Goal: Information Seeking & Learning: Check status

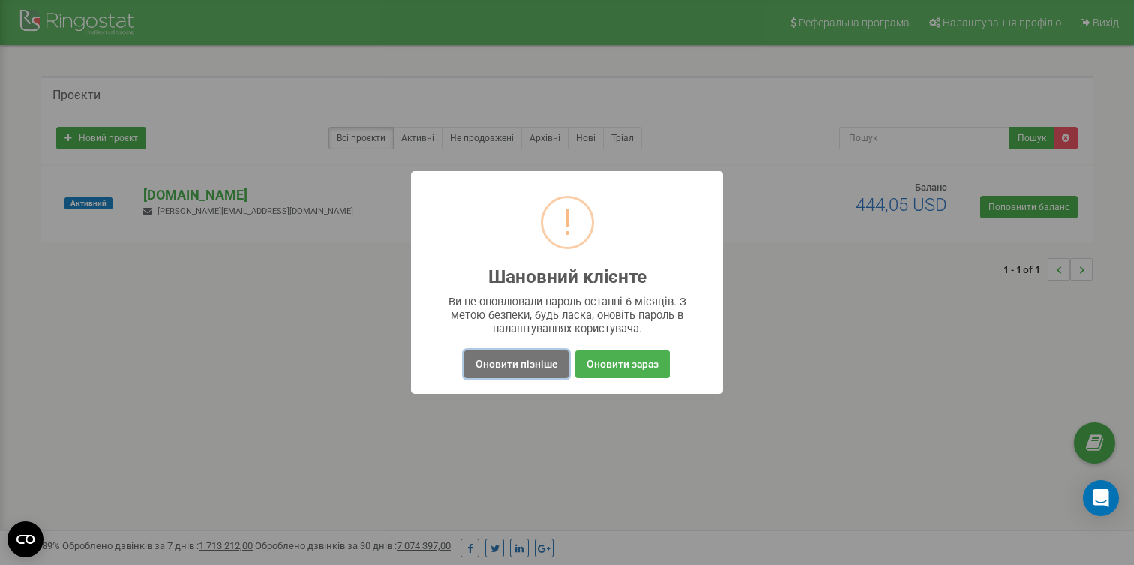
click at [522, 358] on button "Оновити пізніше" at bounding box center [516, 364] width 104 height 28
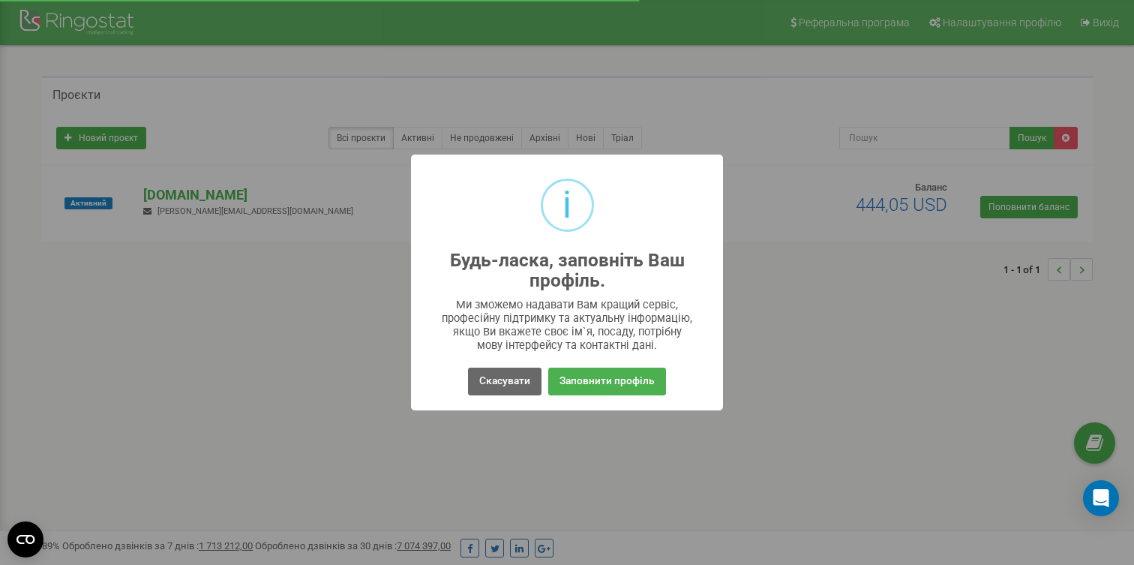
click at [506, 374] on button "Скасувати" at bounding box center [505, 382] width 74 height 28
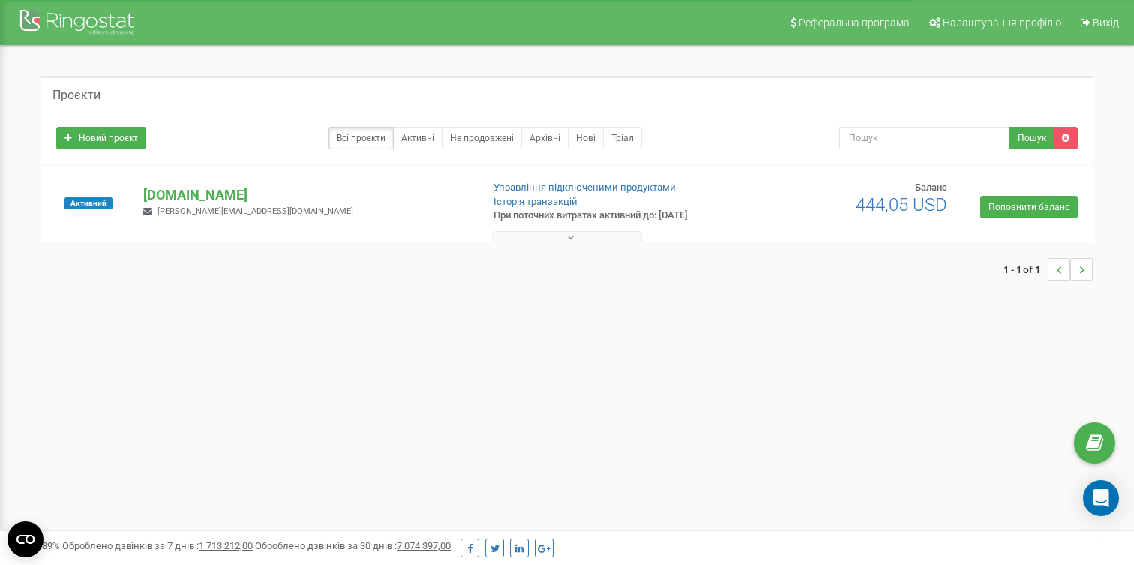
click at [203, 176] on div "Активний app.binaryx.com maksym.lubkovskyi@binaryx.com Управління підключеними …" at bounding box center [567, 204] width 1052 height 76
click at [206, 197] on p "[DOMAIN_NAME]" at bounding box center [306, 195] width 326 height 20
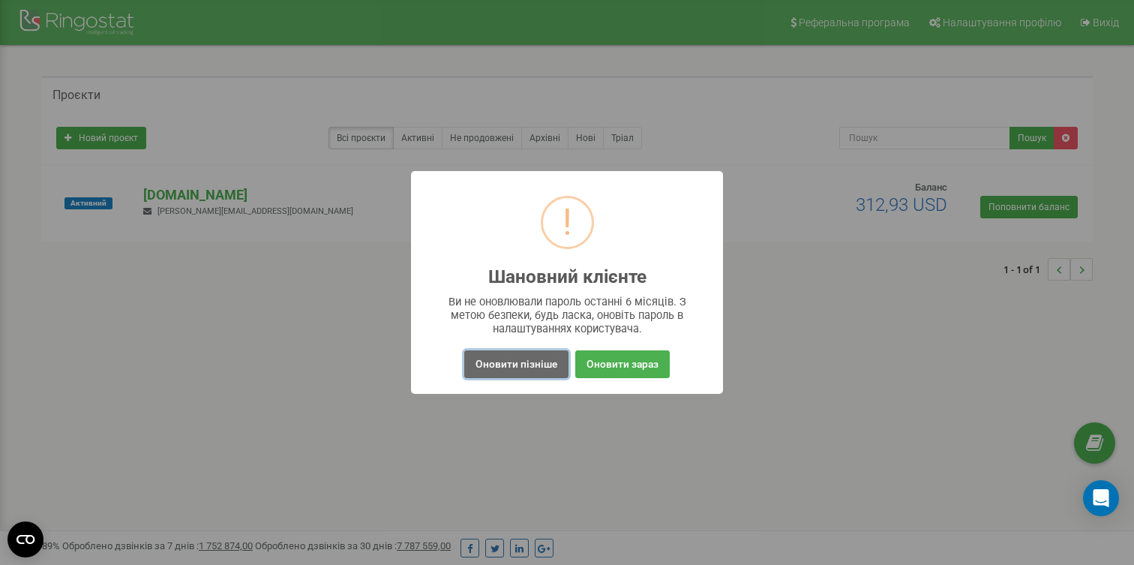
click at [543, 355] on button "Оновити пізніше" at bounding box center [516, 364] width 104 height 28
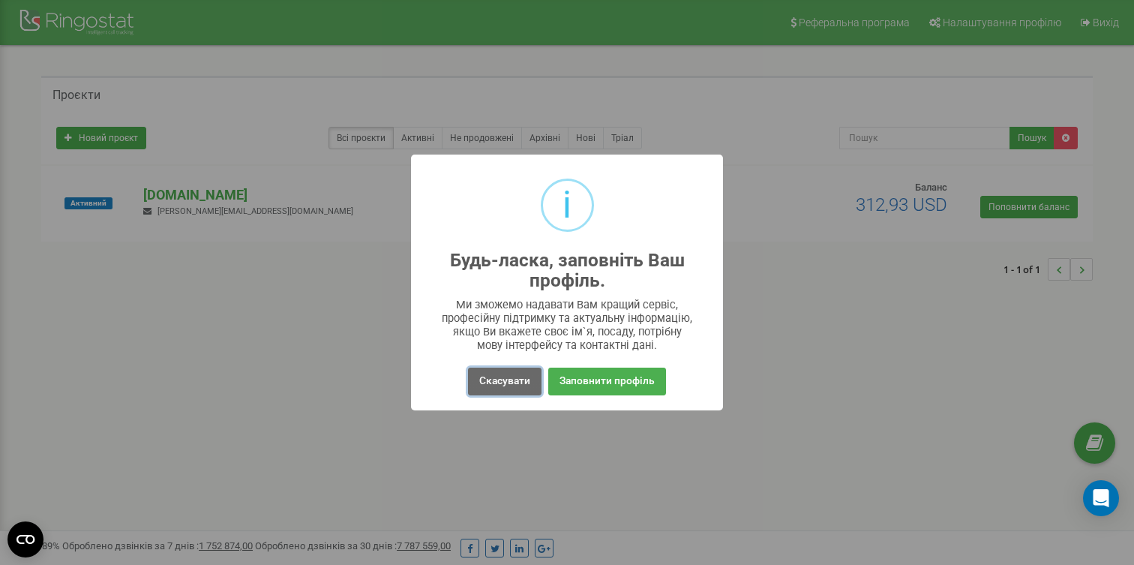
click at [524, 379] on button "Скасувати" at bounding box center [505, 382] width 74 height 28
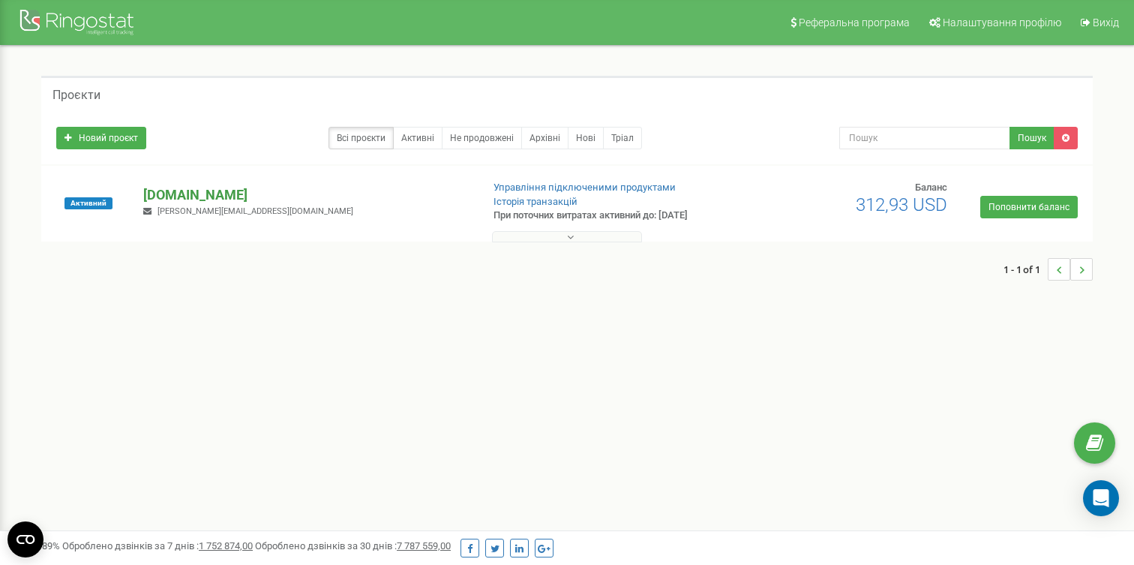
click at [226, 203] on p "[DOMAIN_NAME]" at bounding box center [306, 195] width 326 height 20
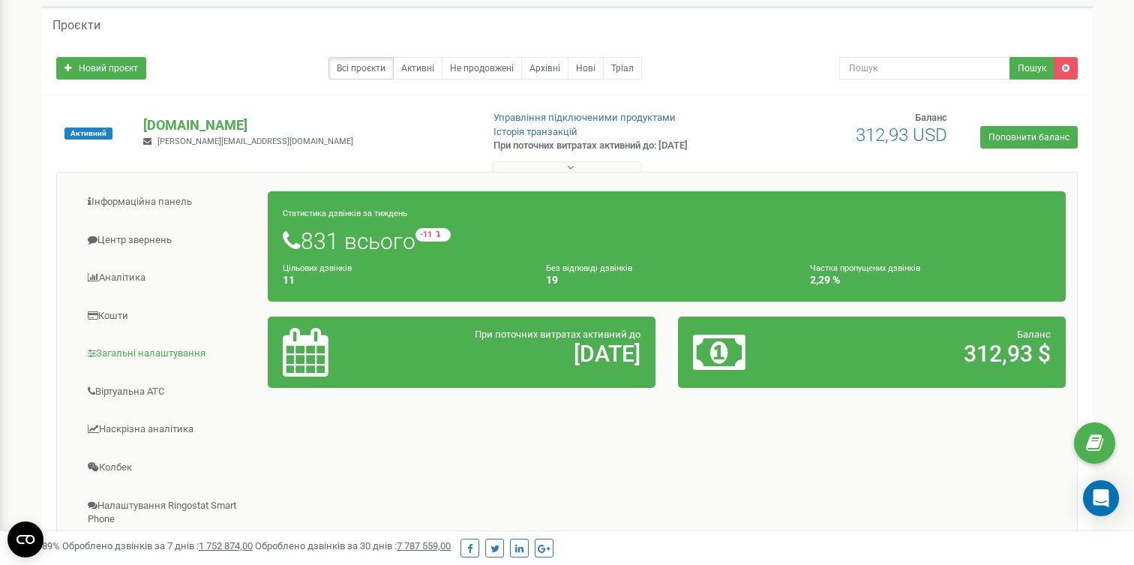
scroll to position [78, 0]
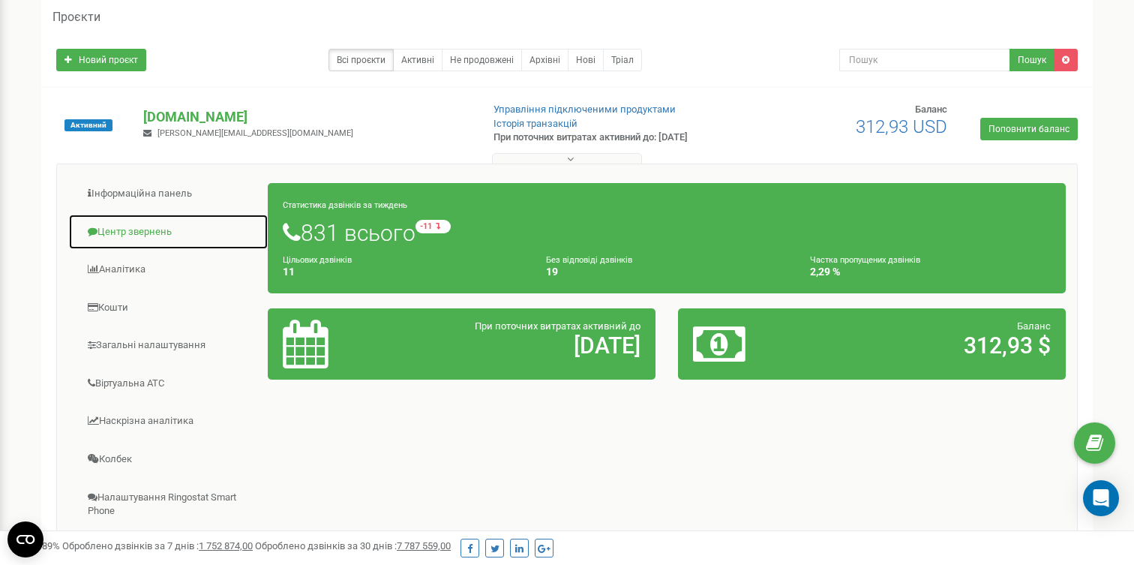
click at [153, 230] on link "Центр звернень" at bounding box center [168, 232] width 200 height 37
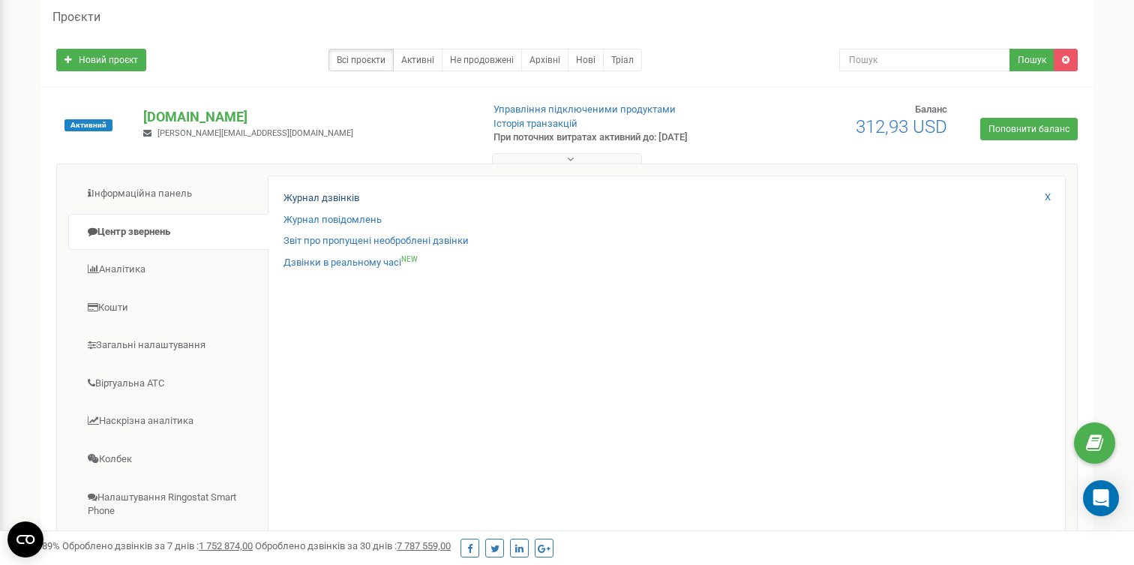
click at [308, 193] on link "Журнал дзвінків" at bounding box center [322, 198] width 76 height 14
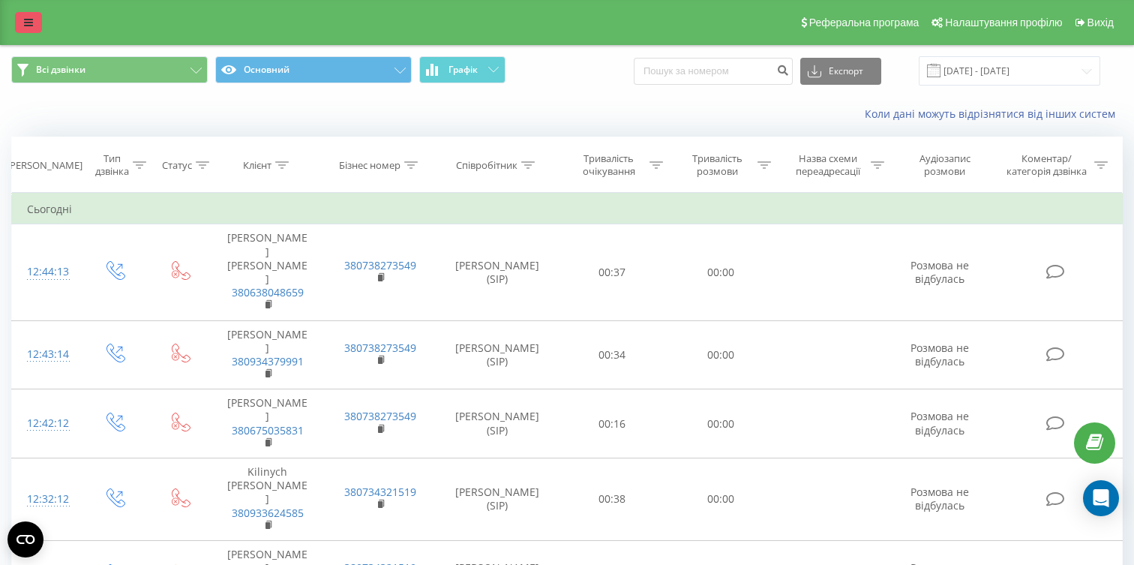
click at [25, 20] on icon at bounding box center [28, 22] width 9 height 11
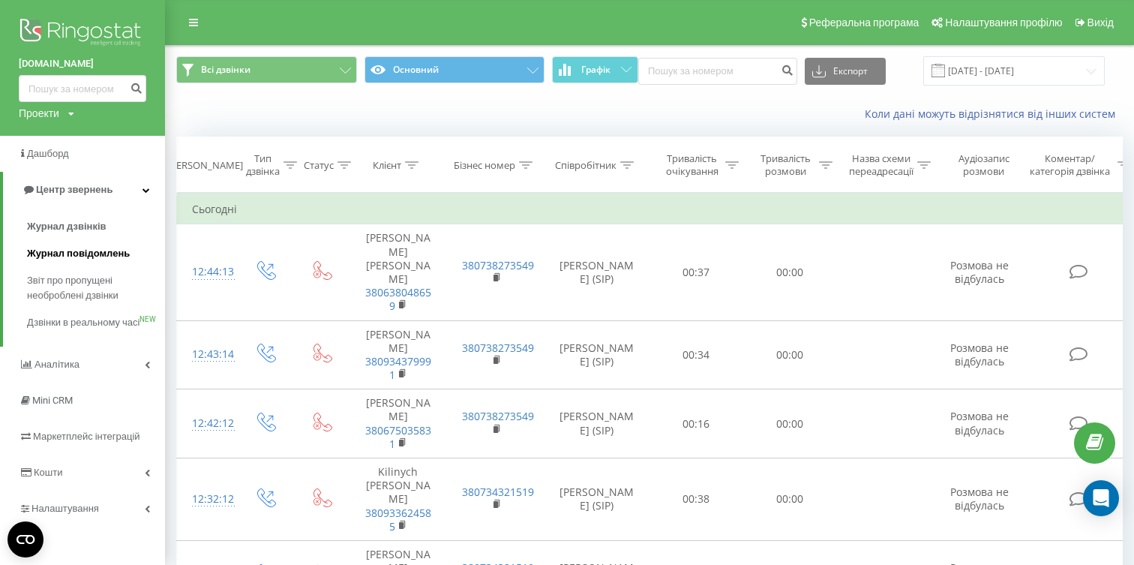
click at [84, 254] on span "Журнал повідомлень" at bounding box center [78, 253] width 103 height 15
click at [95, 233] on span "Журнал дзвінків" at bounding box center [67, 226] width 80 height 15
click at [79, 226] on span "Журнал дзвінків" at bounding box center [67, 226] width 80 height 15
click at [988, 60] on input "[DATE] - [DATE]" at bounding box center [1015, 70] width 182 height 29
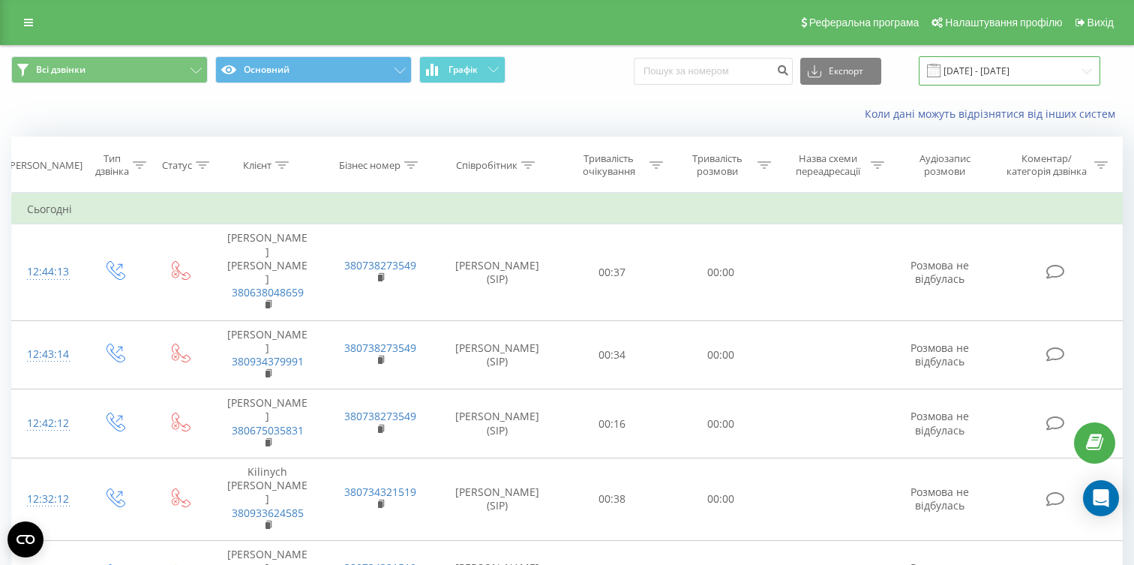
click at [1009, 80] on input "[DATE] - [DATE]" at bounding box center [1010, 70] width 182 height 29
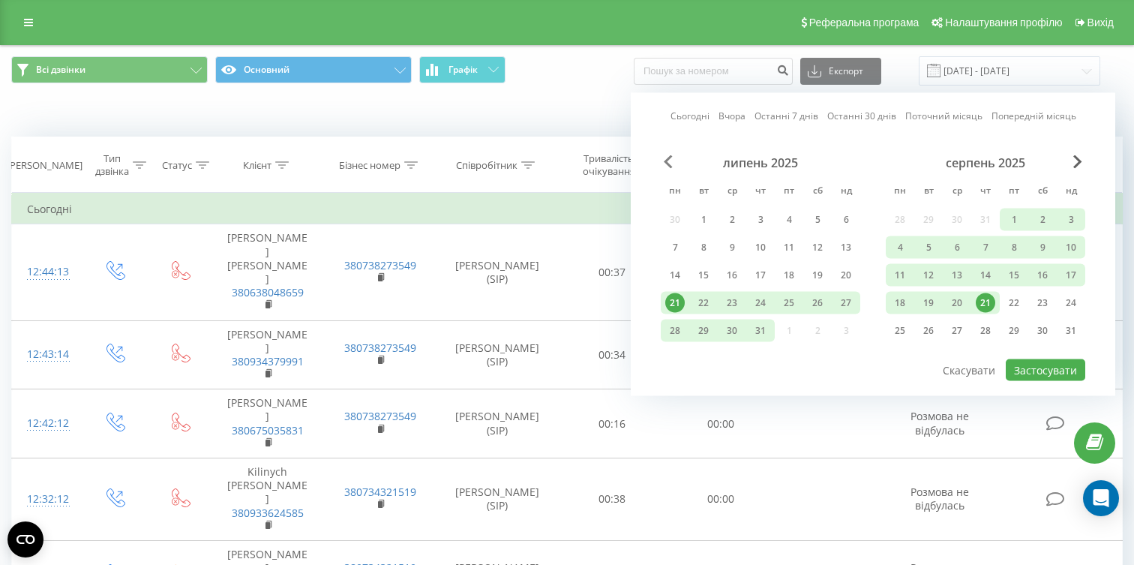
click at [671, 157] on span "Previous Month" at bounding box center [668, 162] width 9 height 14
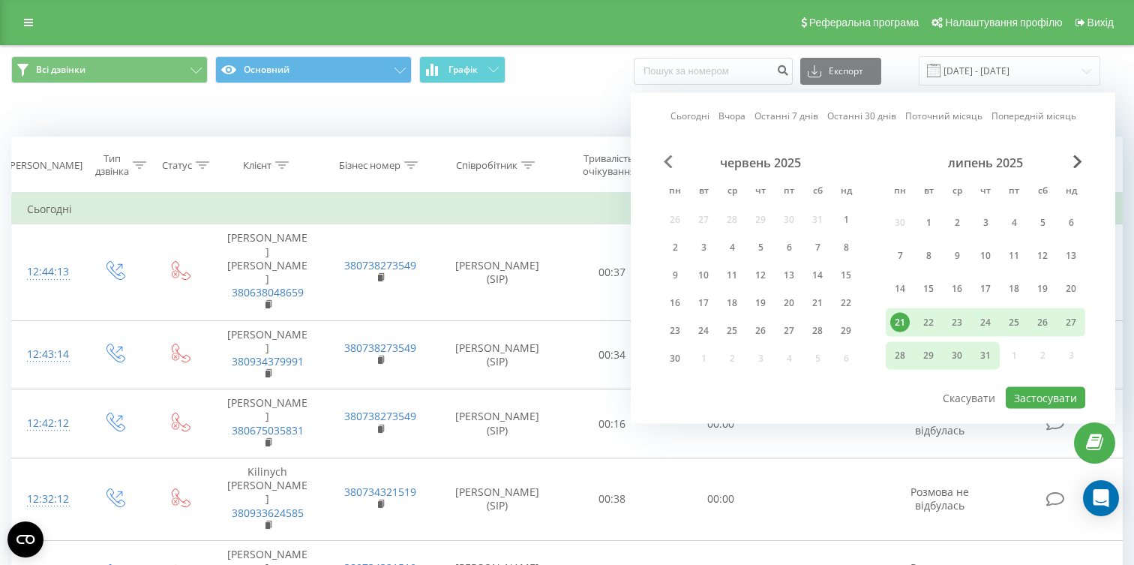
click at [671, 157] on span "Previous Month" at bounding box center [668, 162] width 9 height 14
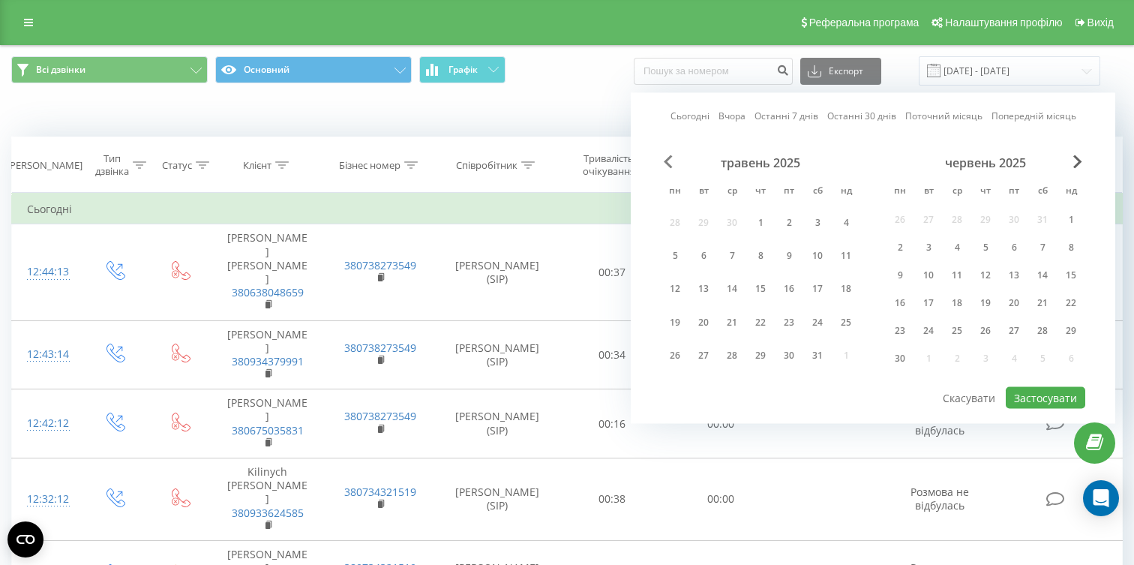
click at [671, 157] on span "Previous Month" at bounding box center [668, 162] width 9 height 14
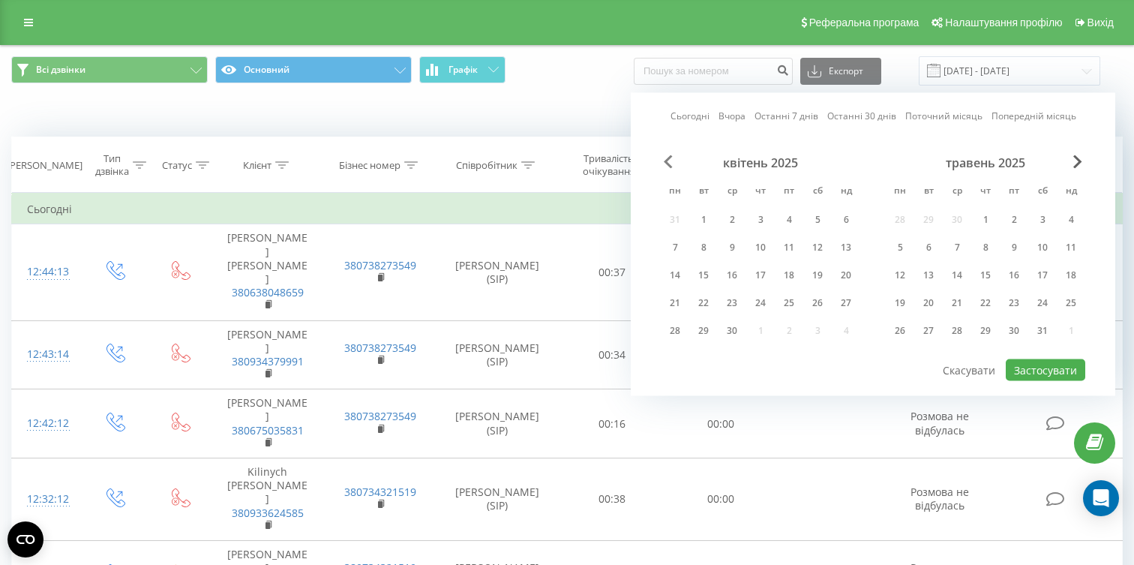
click at [671, 157] on span "Previous Month" at bounding box center [668, 162] width 9 height 14
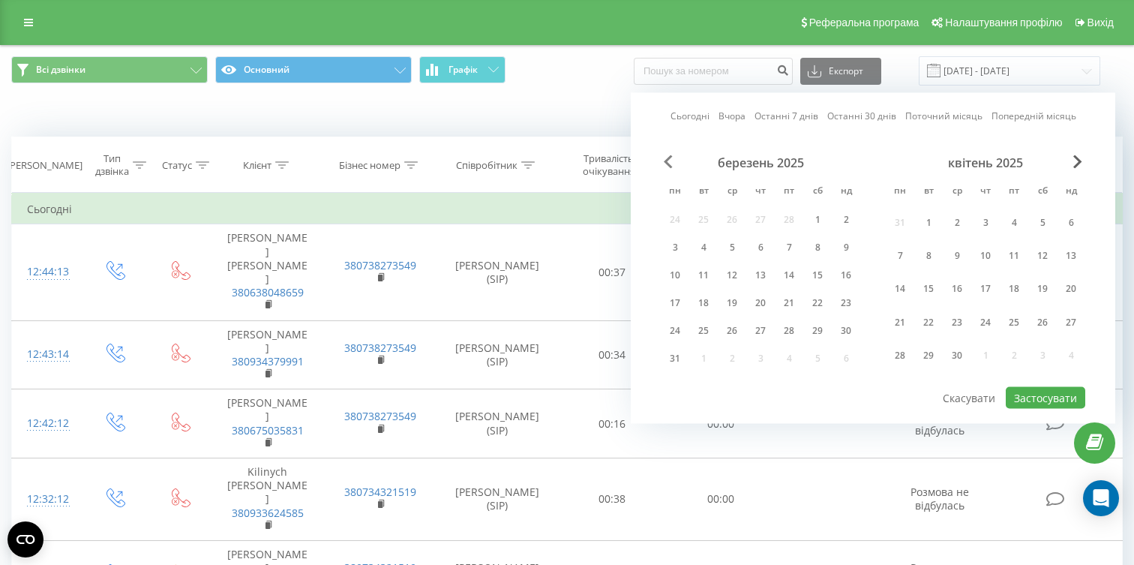
click at [671, 157] on span "Previous Month" at bounding box center [668, 162] width 9 height 14
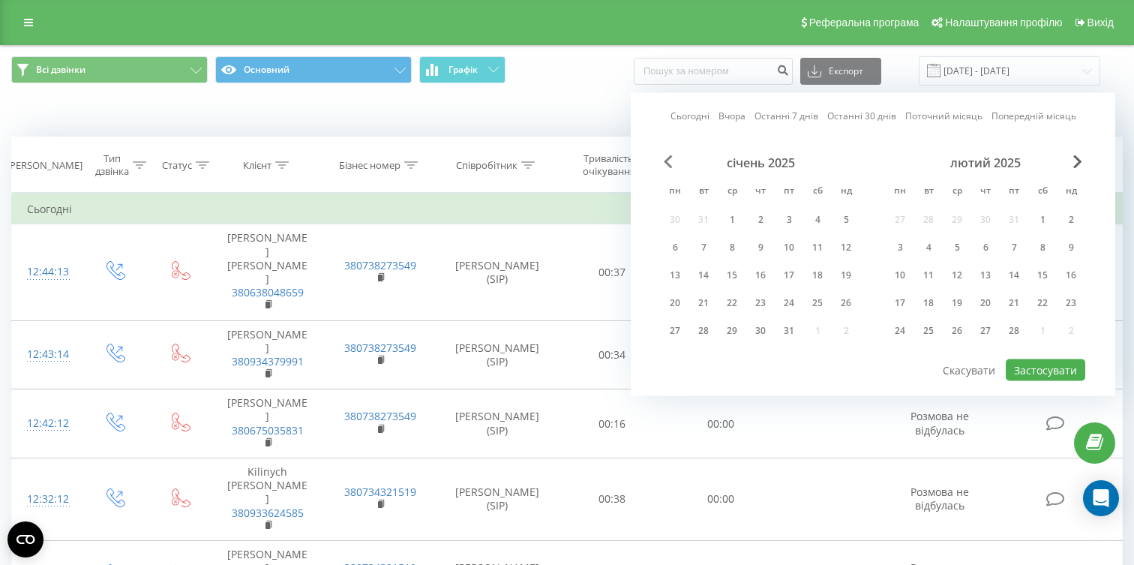
click at [671, 157] on span "Previous Month" at bounding box center [668, 162] width 9 height 14
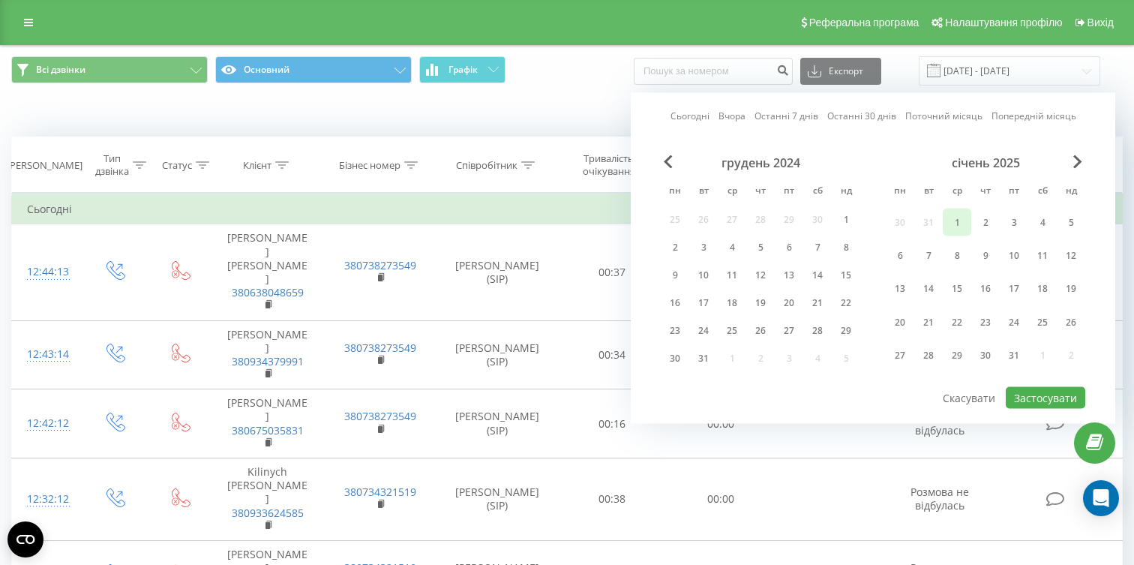
click at [951, 221] on div "1" at bounding box center [958, 222] width 20 height 20
click at [1074, 162] on span "Next Month" at bounding box center [1078, 162] width 9 height 14
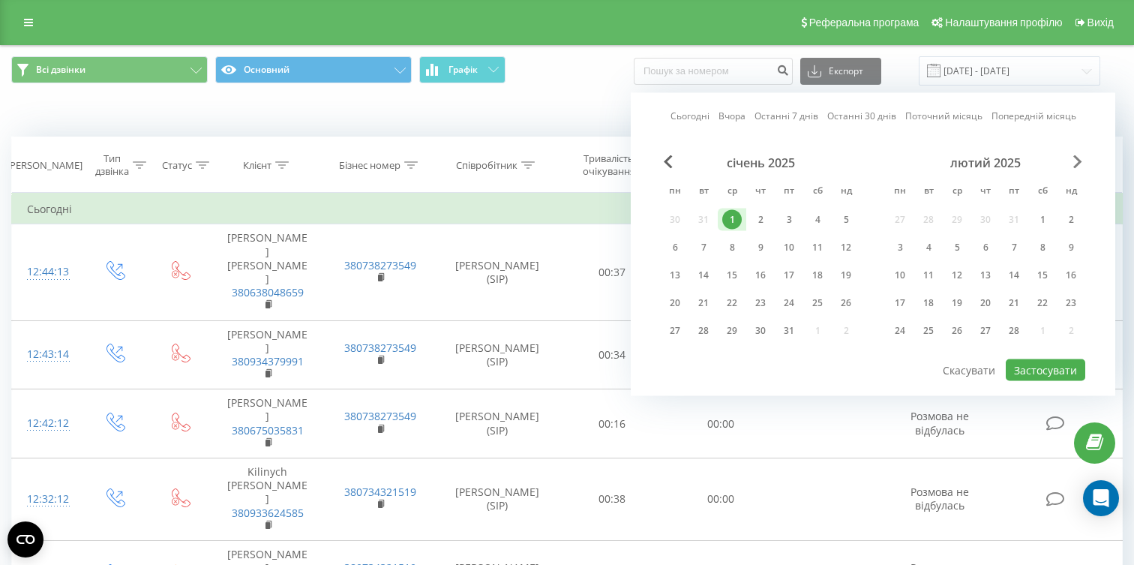
click at [1074, 162] on span "Next Month" at bounding box center [1078, 162] width 9 height 14
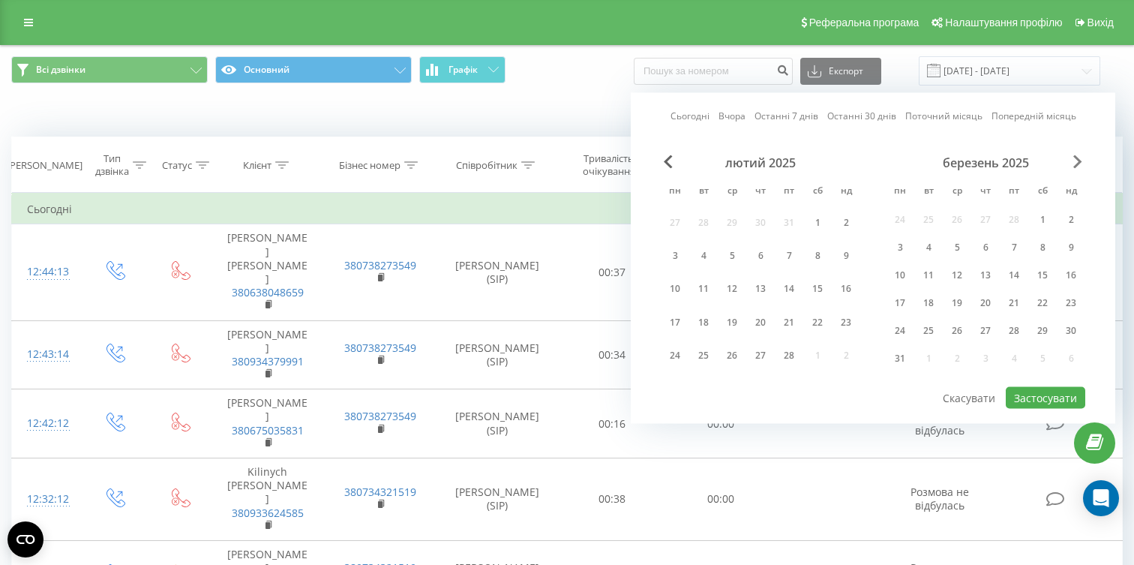
click at [1074, 162] on span "Next Month" at bounding box center [1078, 162] width 9 height 14
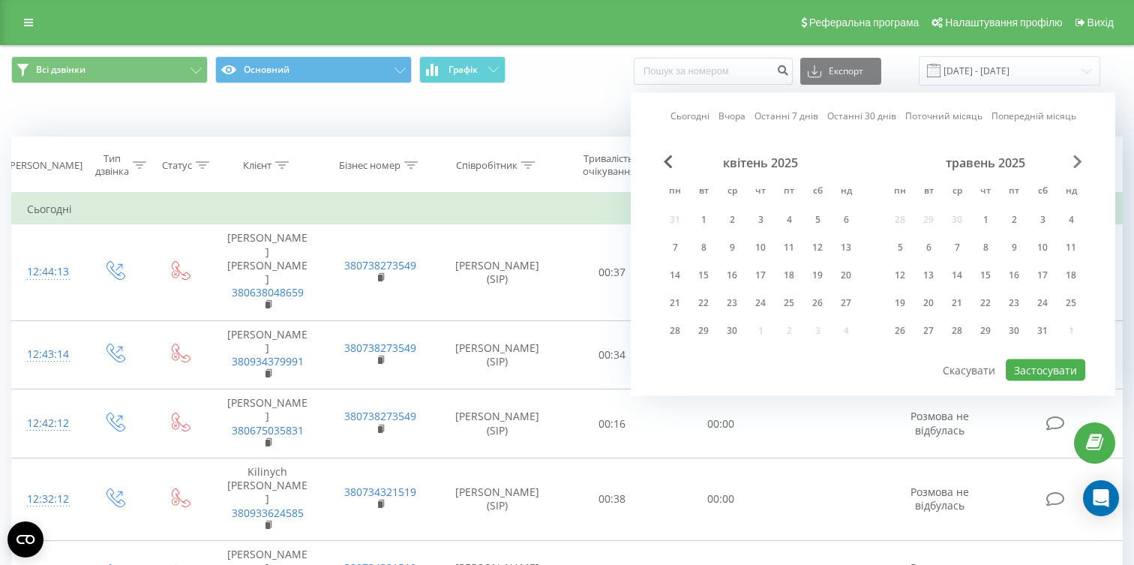
click at [1074, 162] on span "Next Month" at bounding box center [1078, 162] width 9 height 14
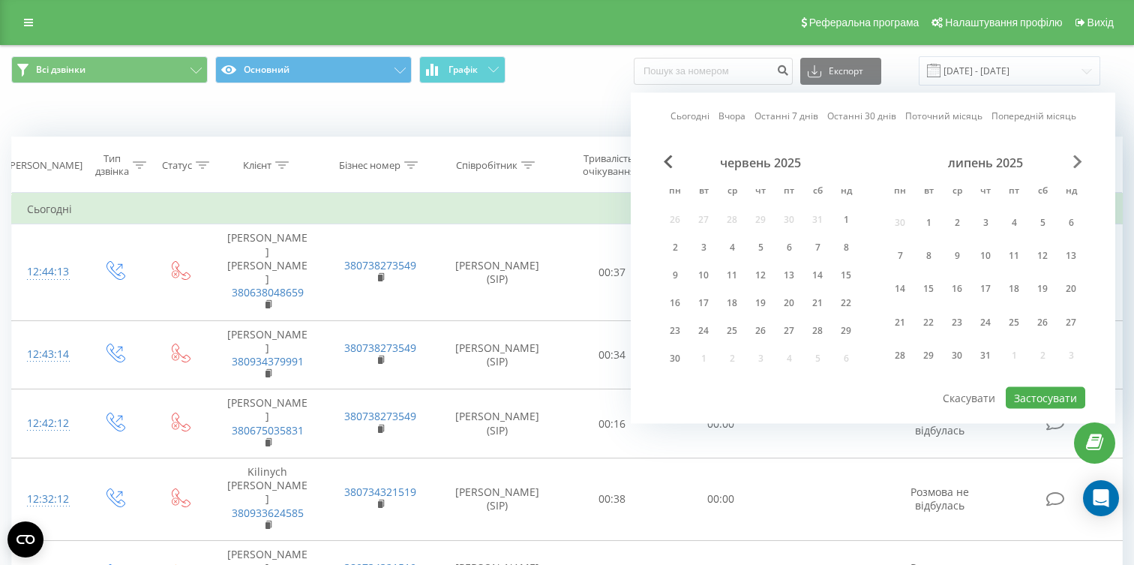
click at [1074, 162] on span "Next Month" at bounding box center [1078, 162] width 9 height 14
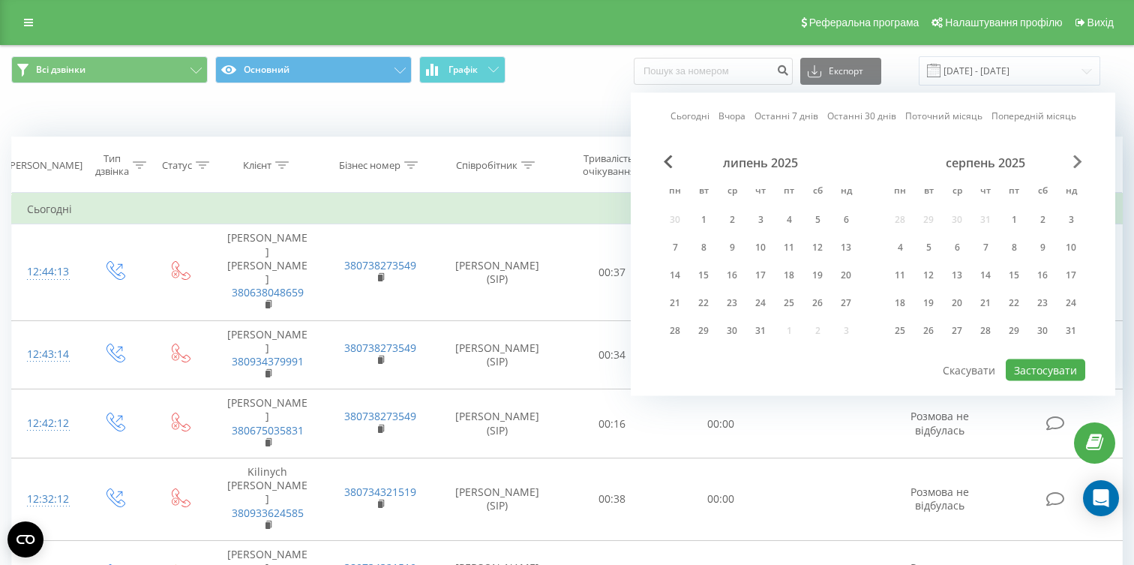
click at [1074, 162] on span "Next Month" at bounding box center [1078, 162] width 9 height 14
click at [843, 329] on div "31" at bounding box center [847, 331] width 20 height 20
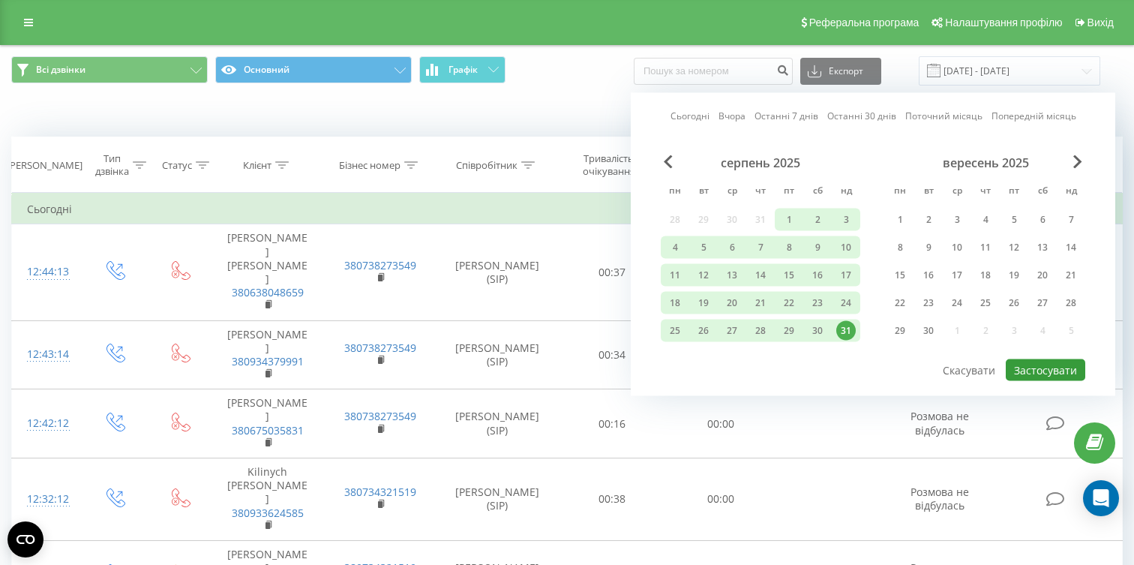
click at [1056, 369] on button "Застосувати" at bounding box center [1046, 370] width 80 height 22
type input "[DATE] - [DATE]"
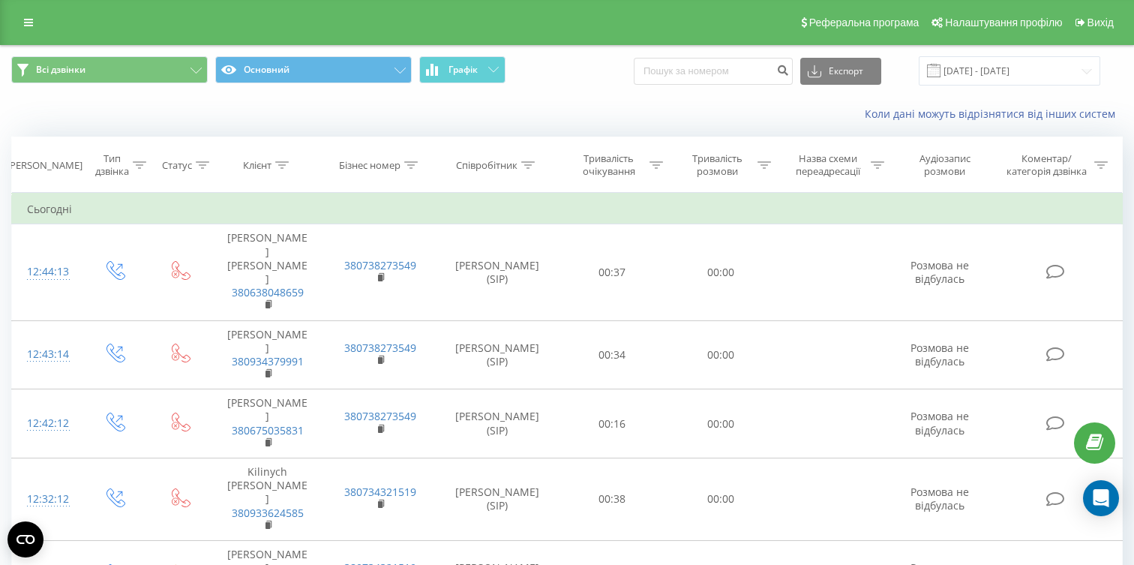
click at [29, 38] on div "Реферальна програма Налаштування профілю Вихід" at bounding box center [567, 22] width 1134 height 45
click at [28, 22] on icon at bounding box center [28, 22] width 9 height 11
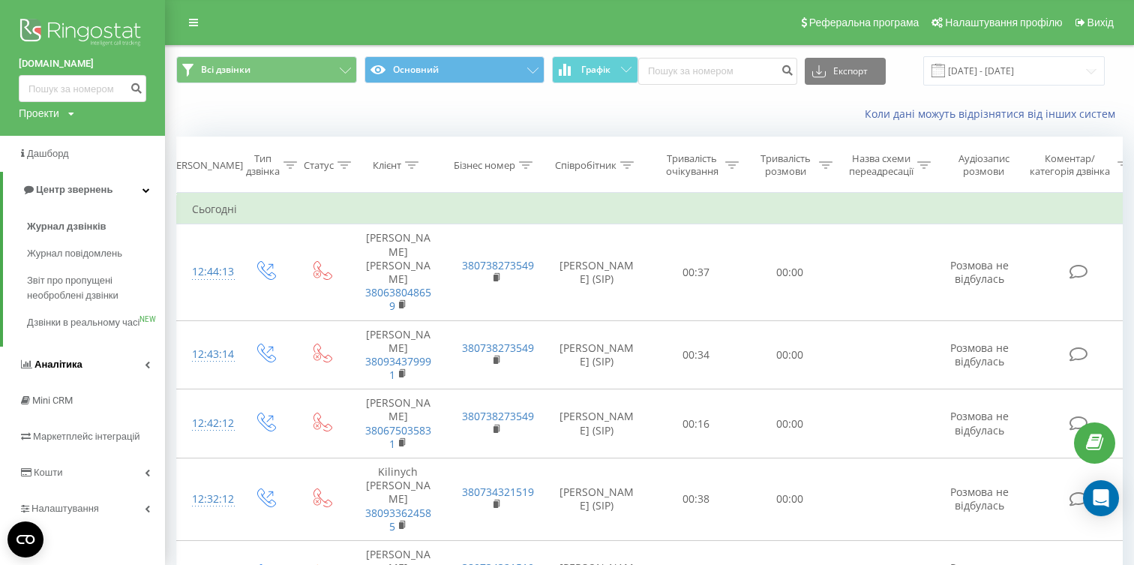
click at [108, 365] on link "Аналiтика" at bounding box center [82, 365] width 165 height 36
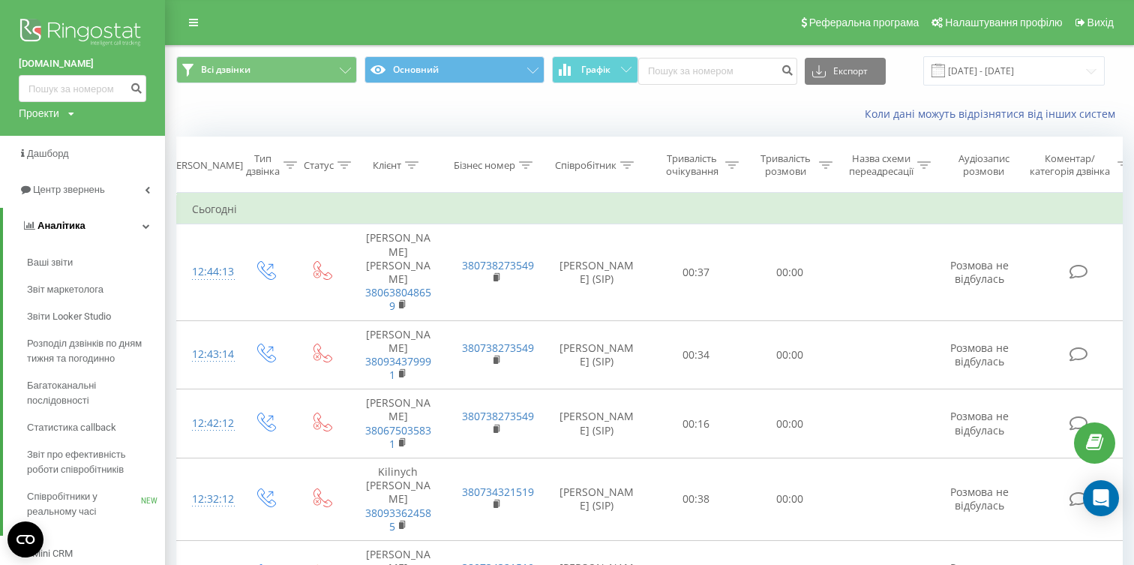
click at [108, 365] on span "Розподіл дзвінків по дням тижня та погодинно" at bounding box center [92, 351] width 131 height 30
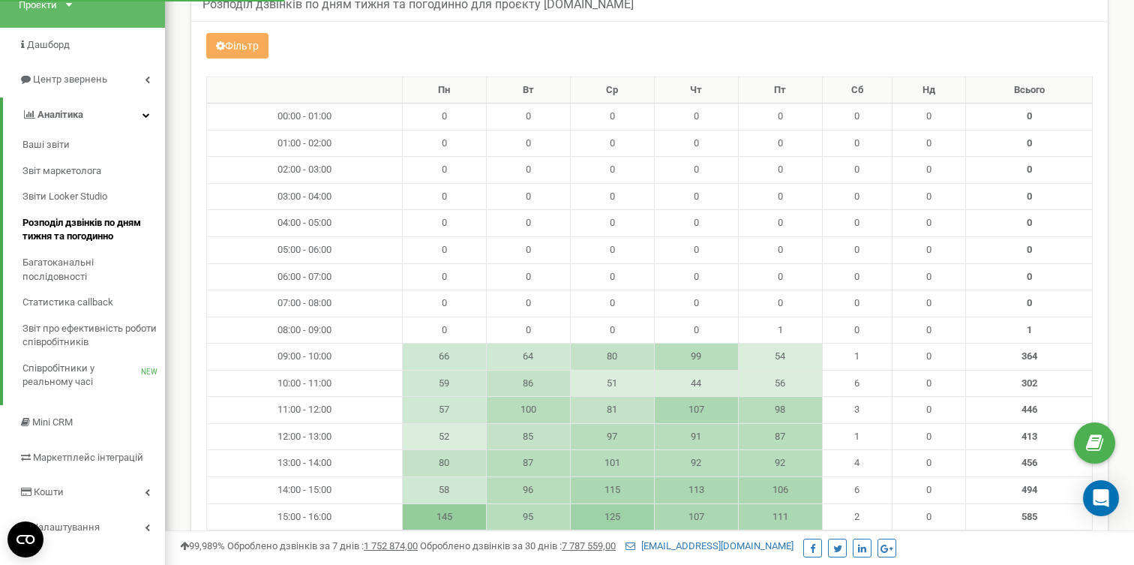
scroll to position [104, 0]
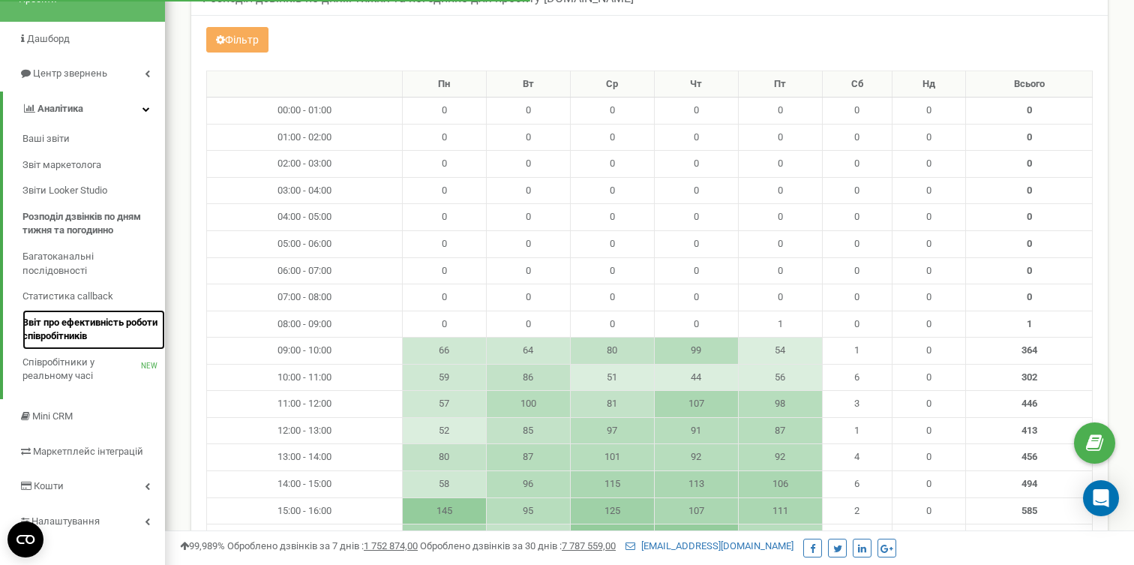
click at [79, 323] on span "Звіт про ефективність роботи співробітників" at bounding box center [90, 330] width 135 height 28
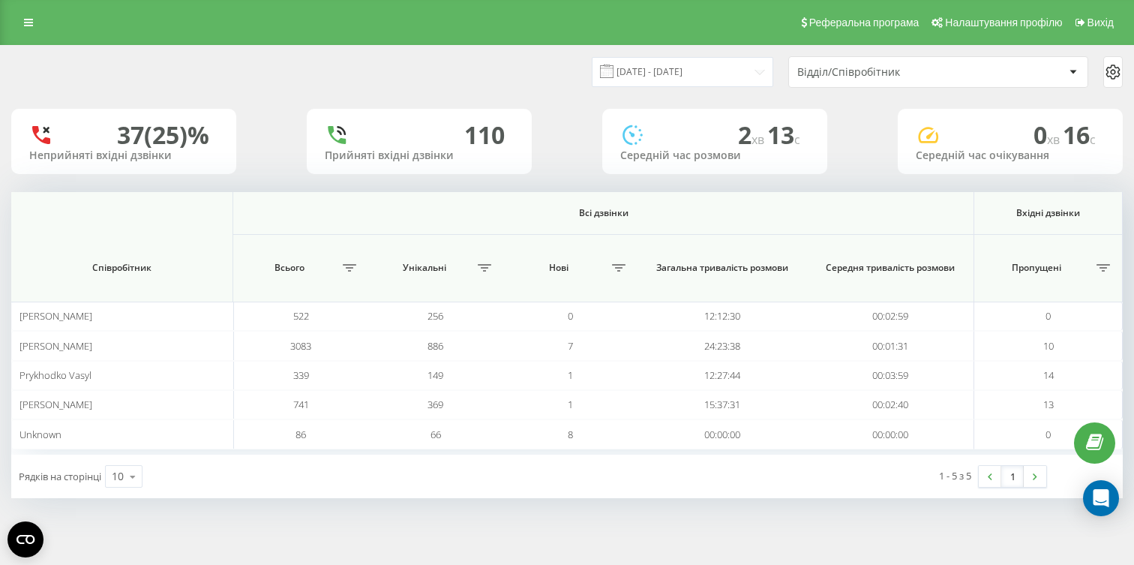
click at [689, 74] on input "[DATE] - [DATE]" at bounding box center [683, 71] width 182 height 29
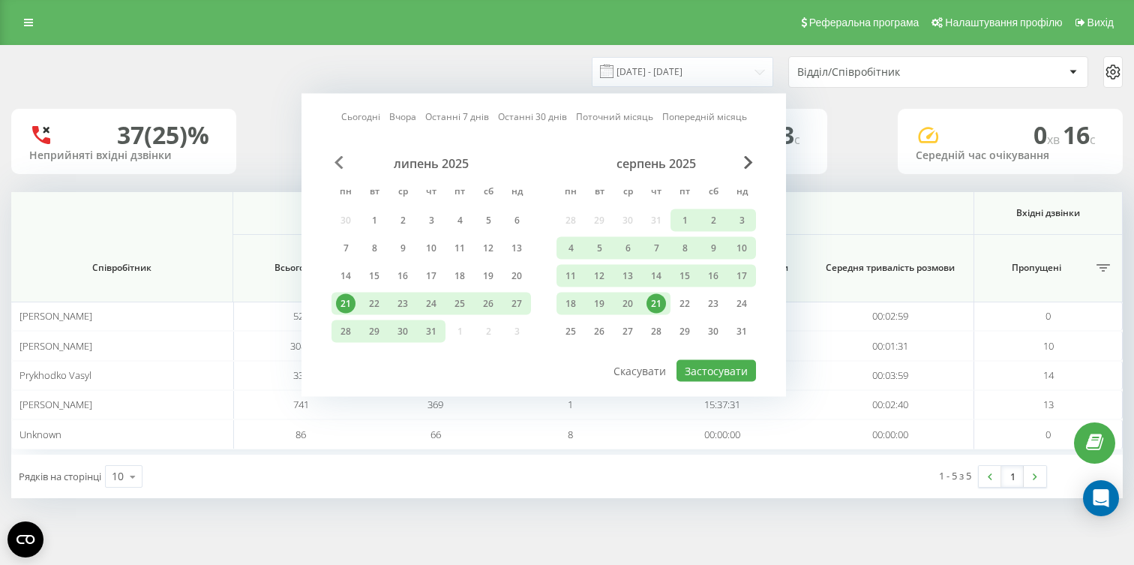
click at [340, 160] on span "Previous Month" at bounding box center [339, 163] width 9 height 14
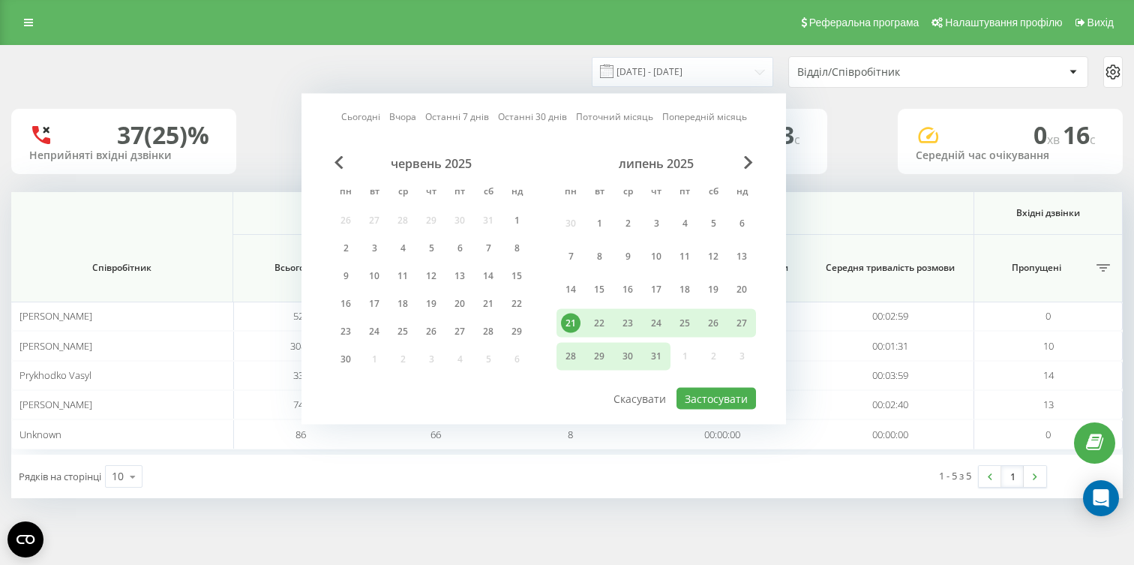
click at [349, 158] on div "червень 2025" at bounding box center [432, 163] width 200 height 15
click at [336, 162] on span "Previous Month" at bounding box center [339, 163] width 9 height 14
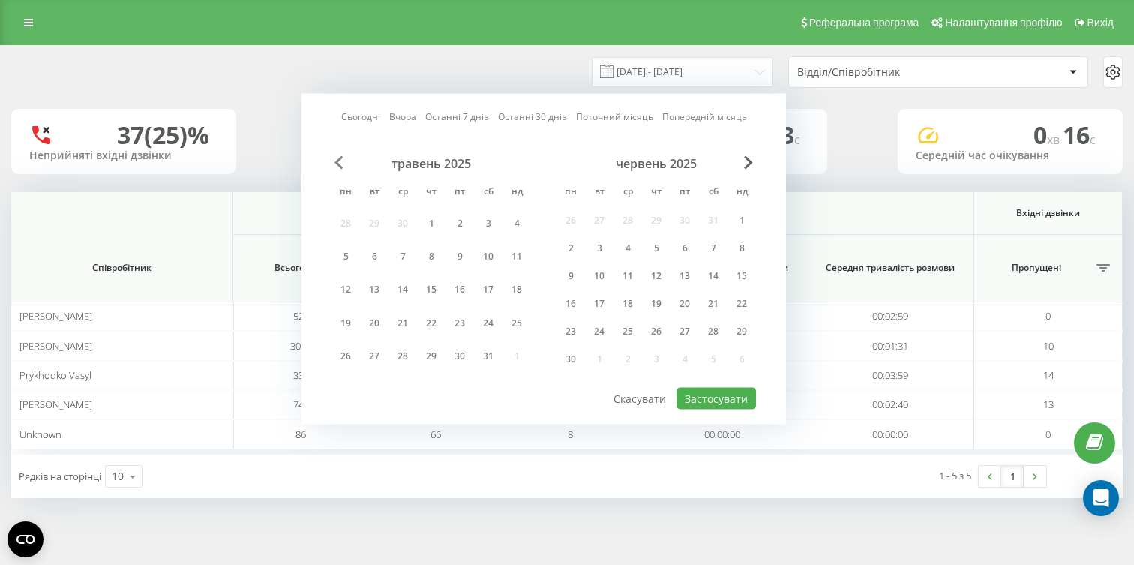
click at [336, 162] on span "Previous Month" at bounding box center [339, 163] width 9 height 14
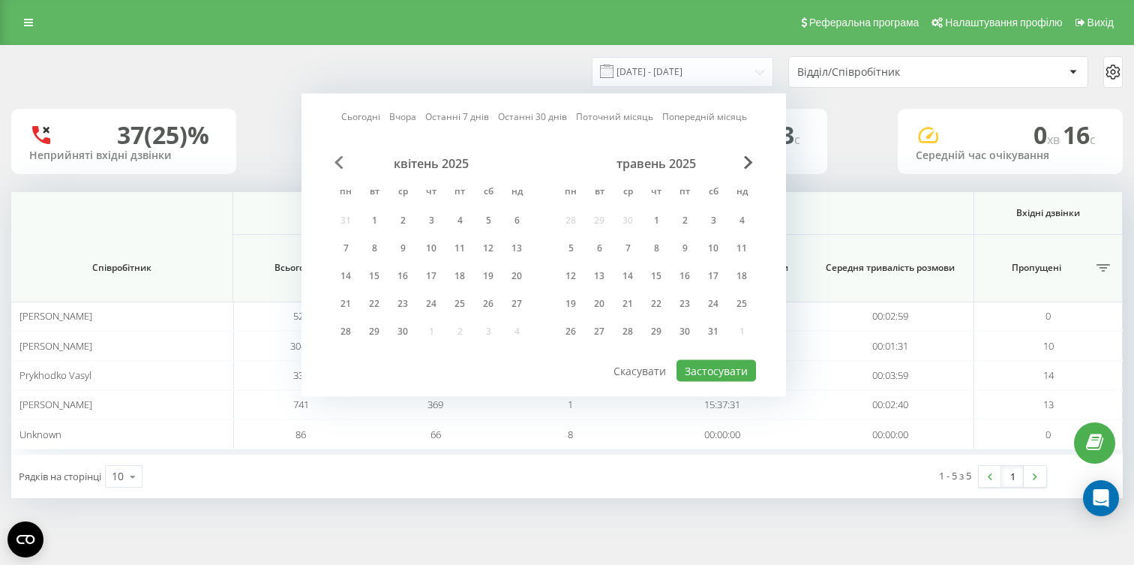
click at [336, 162] on span "Previous Month" at bounding box center [339, 163] width 9 height 14
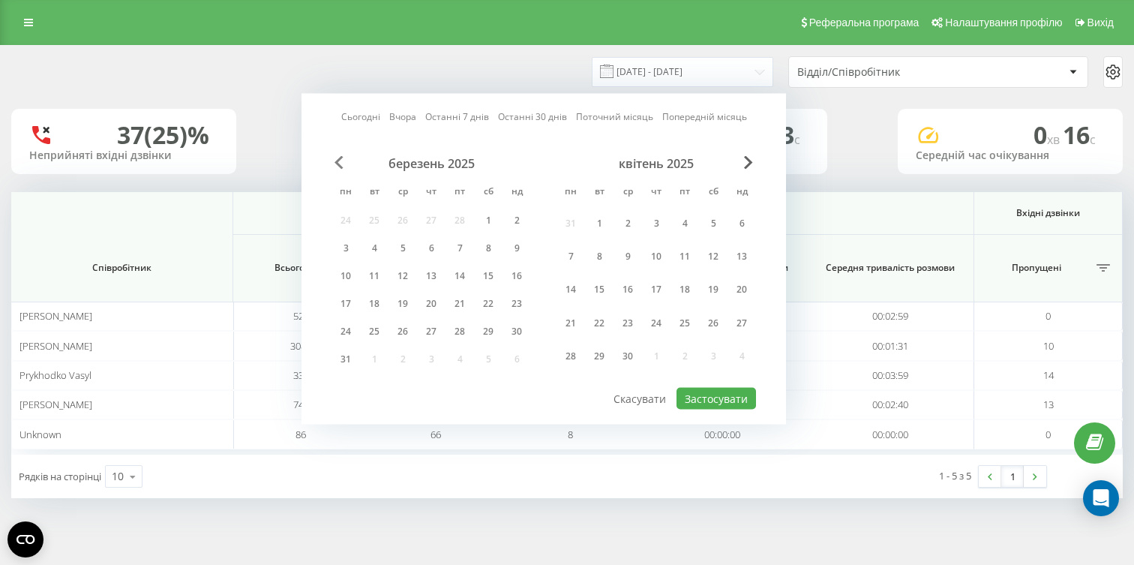
click at [336, 162] on span "Previous Month" at bounding box center [339, 163] width 9 height 14
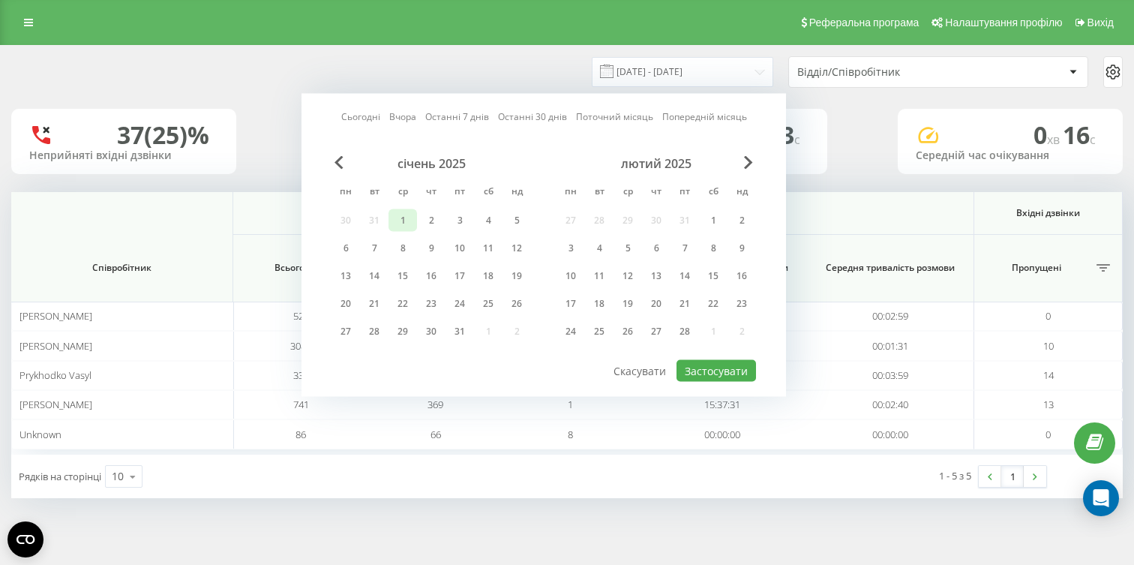
click at [398, 218] on div "1" at bounding box center [403, 221] width 20 height 20
click at [748, 158] on span "Next Month" at bounding box center [748, 163] width 9 height 14
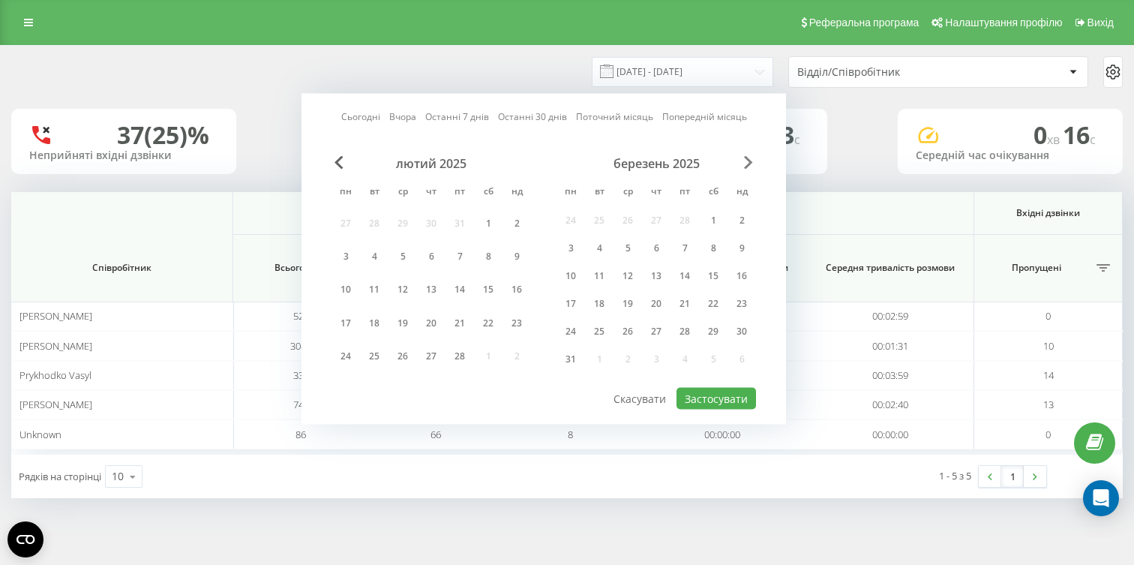
click at [748, 158] on span "Next Month" at bounding box center [748, 163] width 9 height 14
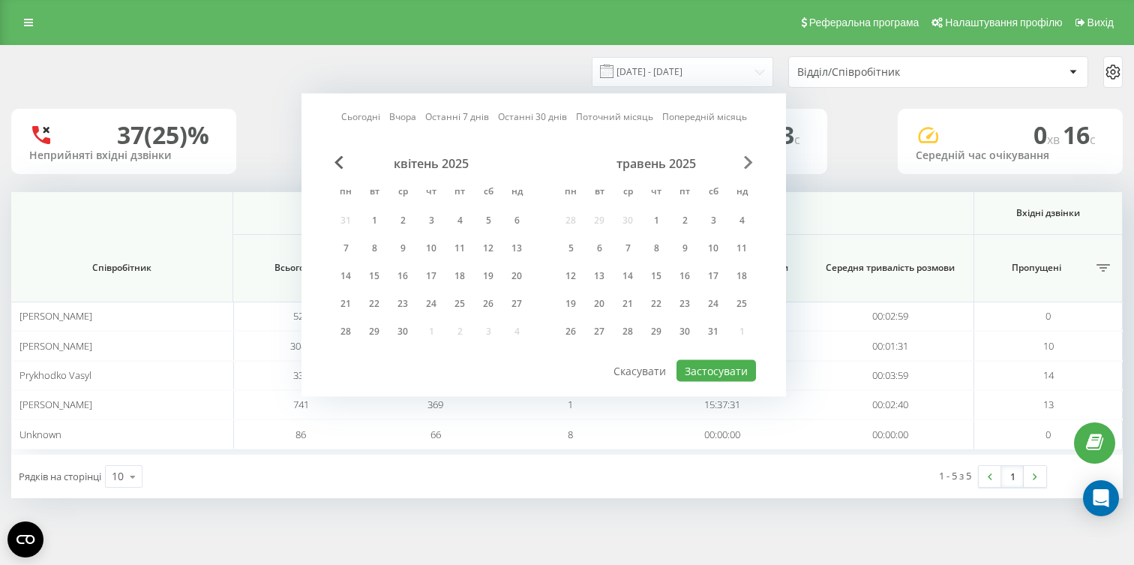
click at [748, 158] on span "Next Month" at bounding box center [748, 163] width 9 height 14
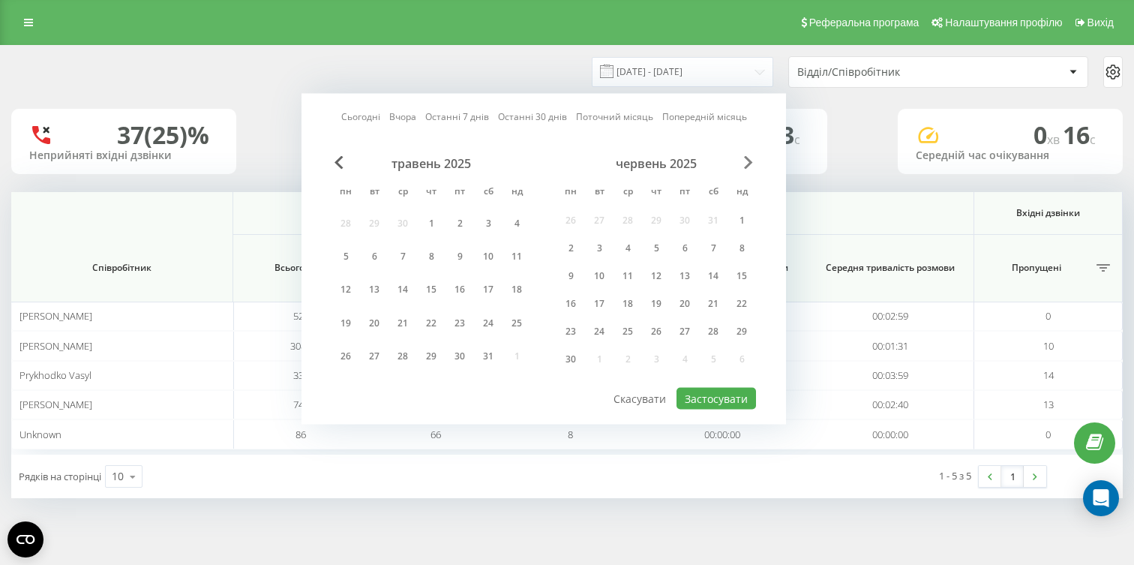
click at [748, 158] on span "Next Month" at bounding box center [748, 163] width 9 height 14
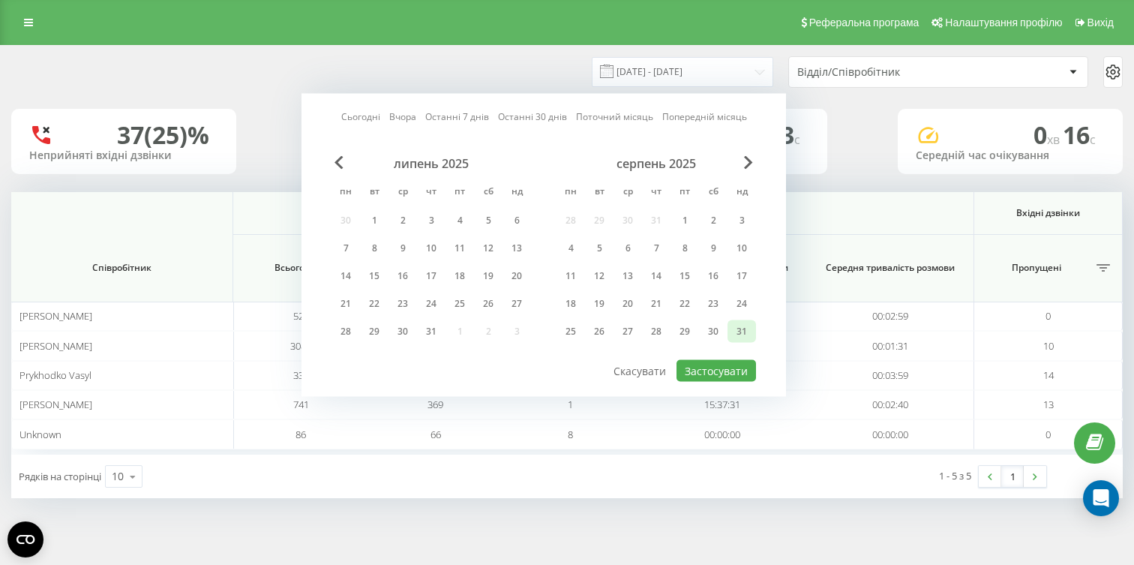
click at [738, 332] on div "31" at bounding box center [742, 332] width 20 height 20
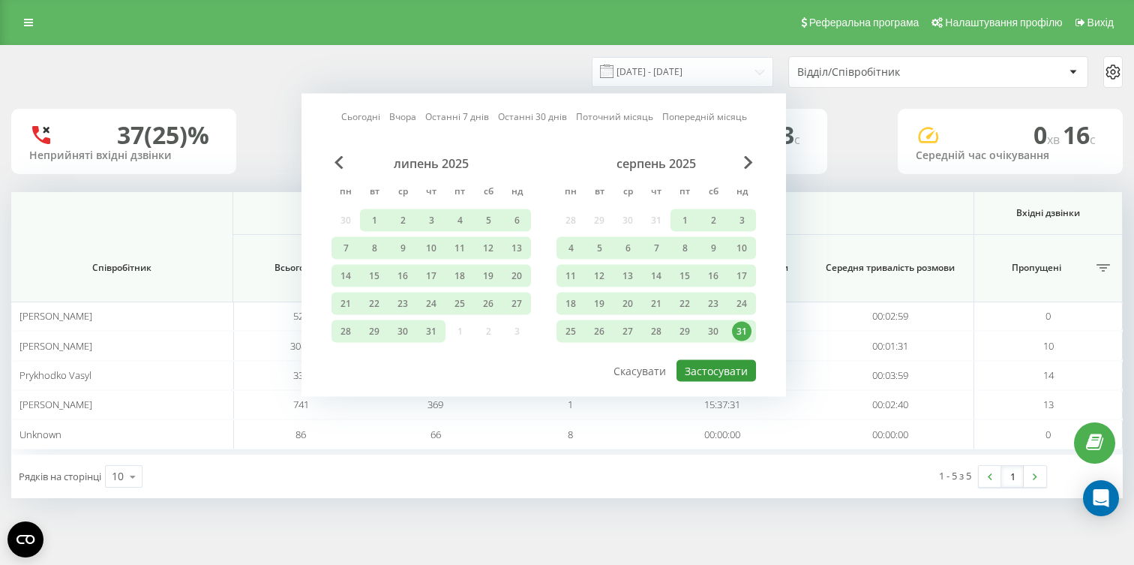
click at [713, 373] on button "Застосувати" at bounding box center [717, 371] width 80 height 22
type input "[DATE] - [DATE]"
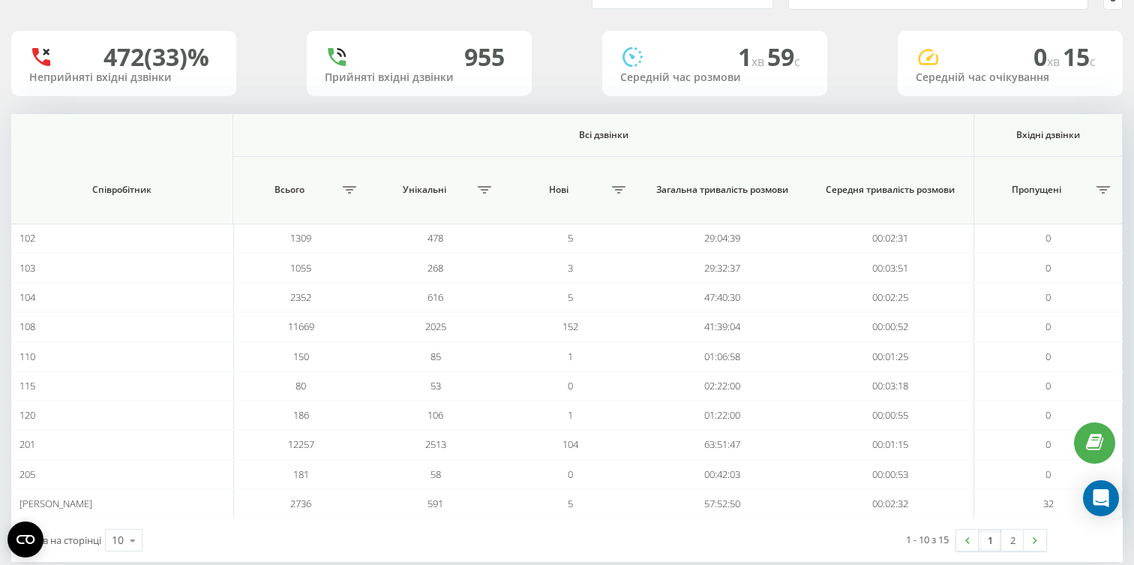
scroll to position [105, 0]
